Goal: Find contact information: Find contact information

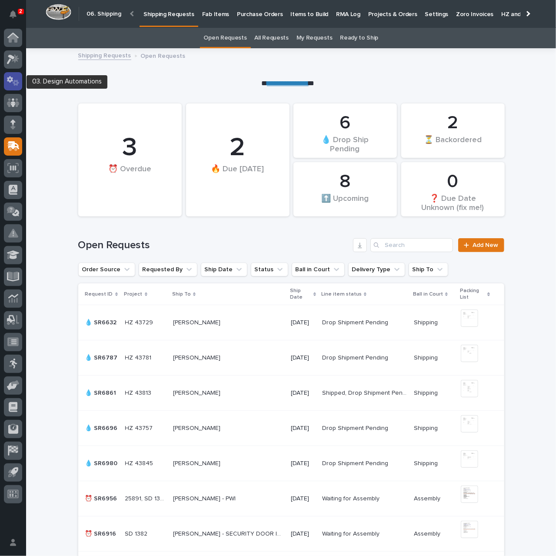
click at [13, 80] on icon at bounding box center [10, 79] width 6 height 7
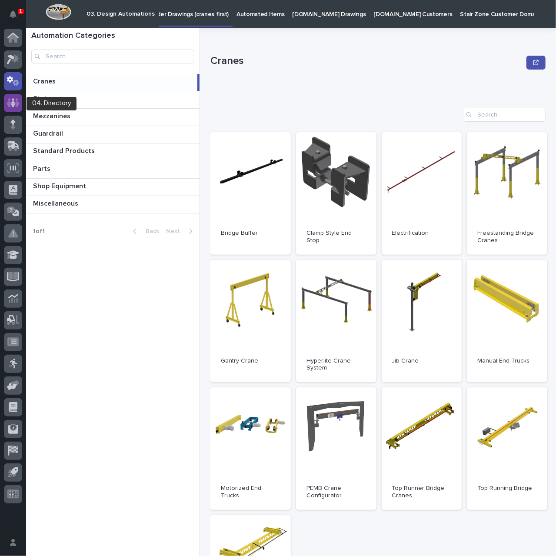
click at [17, 103] on icon at bounding box center [13, 102] width 13 height 9
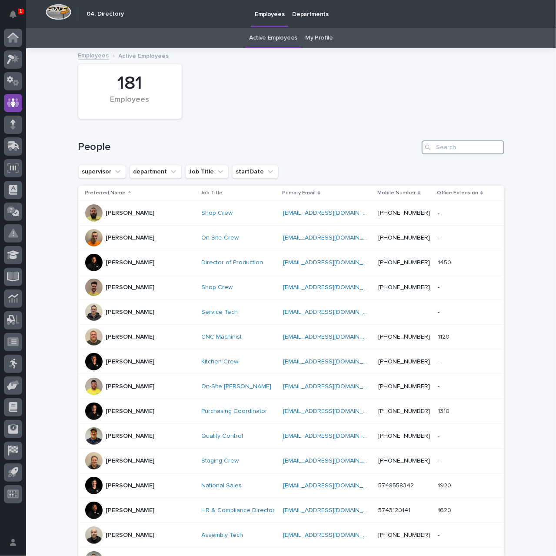
click at [467, 147] on input "Search" at bounding box center [463, 147] width 83 height 14
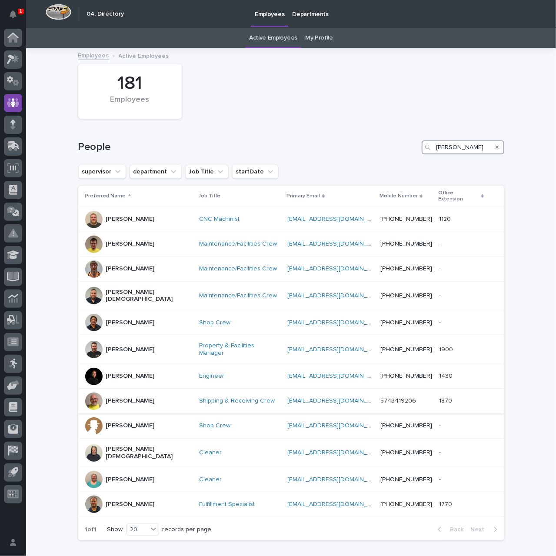
type input "[PERSON_NAME]"
click at [142, 393] on div "[PERSON_NAME]" at bounding box center [138, 401] width 107 height 17
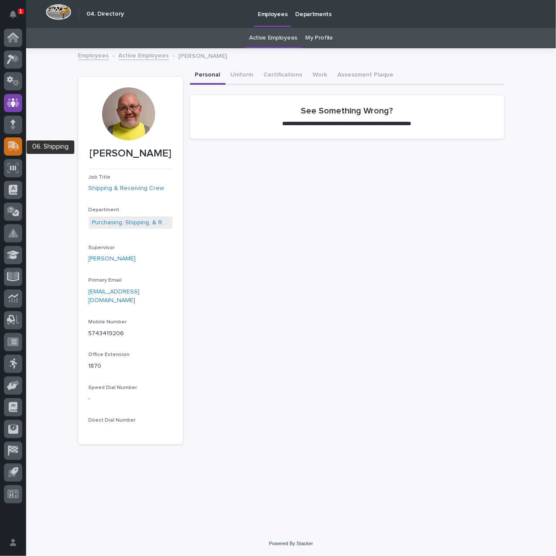
click at [17, 150] on icon at bounding box center [12, 147] width 10 height 8
